Goal: Subscribe to service/newsletter

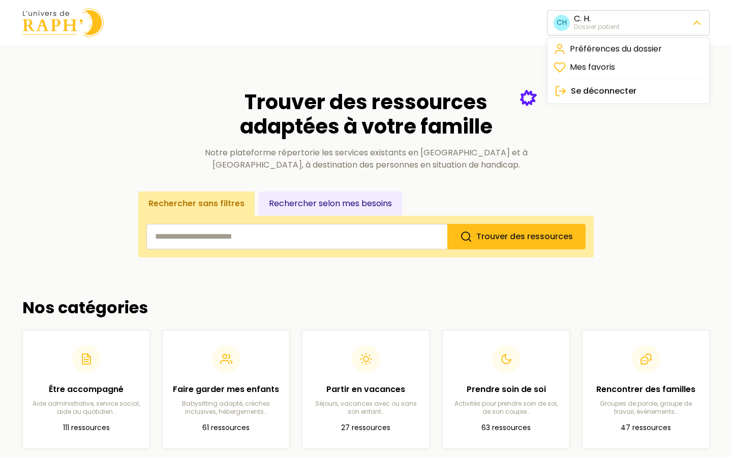
click at [581, 88] on span "Se déconnecter" at bounding box center [604, 91] width 66 height 12
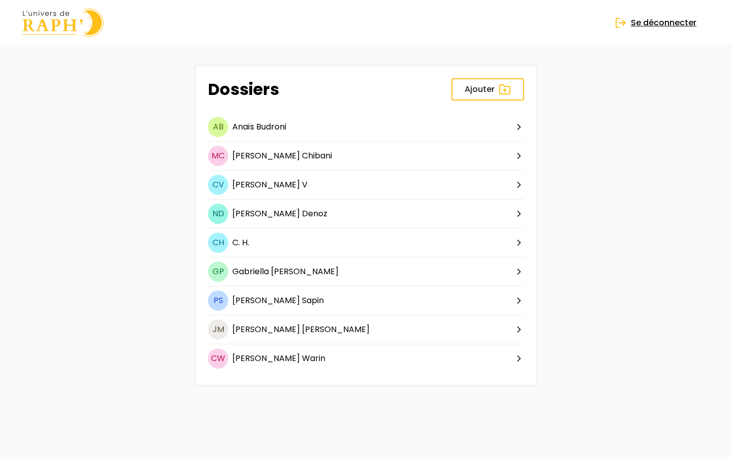
click at [644, 27] on span "Se déconnecter" at bounding box center [664, 23] width 66 height 12
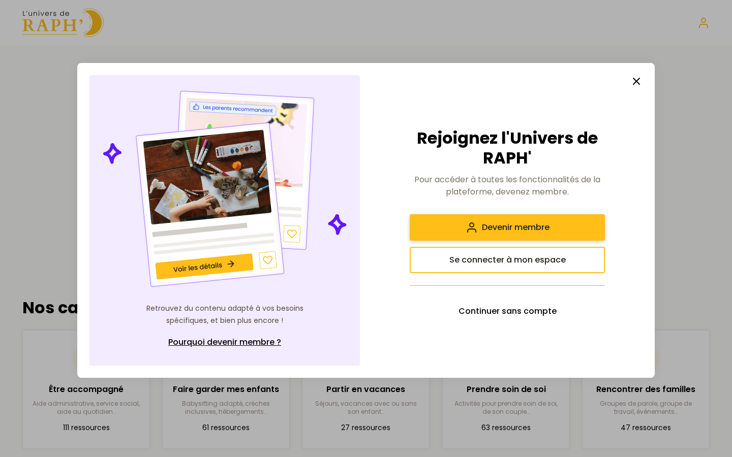
click at [485, 227] on span "Devenir membre" at bounding box center [516, 228] width 68 height 12
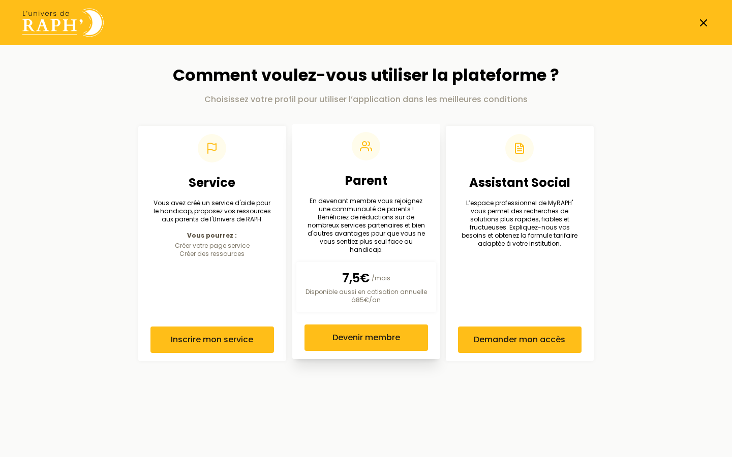
click at [355, 244] on p "En devenant membre vous rejoignez une communauté de parents ! Bénéficiez de réd…" at bounding box center [366, 225] width 124 height 57
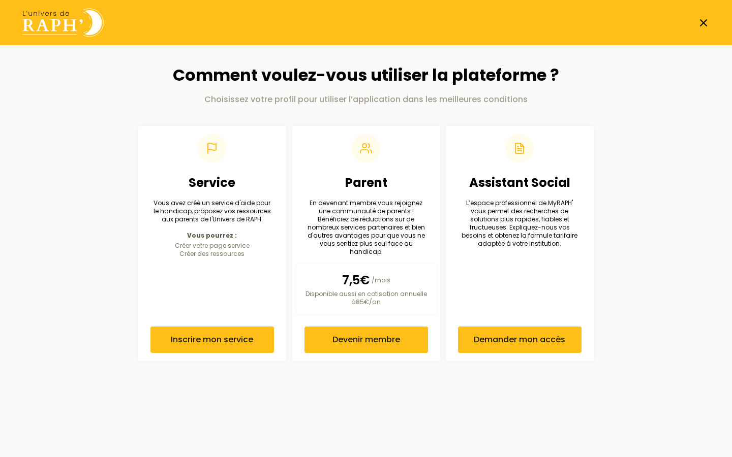
click at [44, 30] on img at bounding box center [62, 22] width 81 height 29
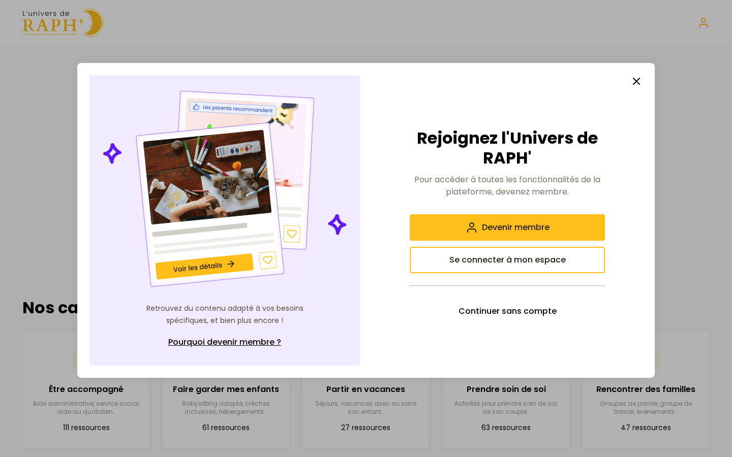
click at [638, 80] on line "button" at bounding box center [636, 81] width 6 height 6
